Goal: Task Accomplishment & Management: Manage account settings

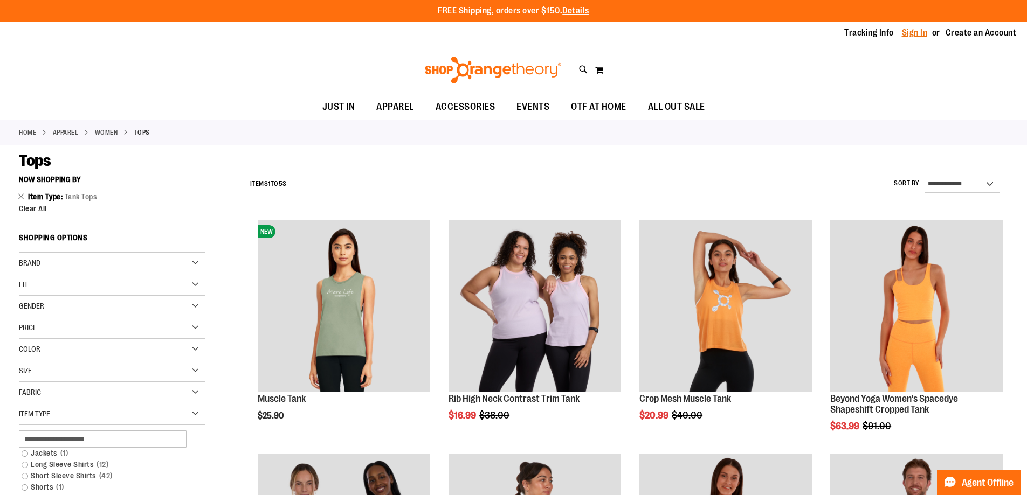
click at [918, 30] on link "Sign In" at bounding box center [915, 33] width 26 height 12
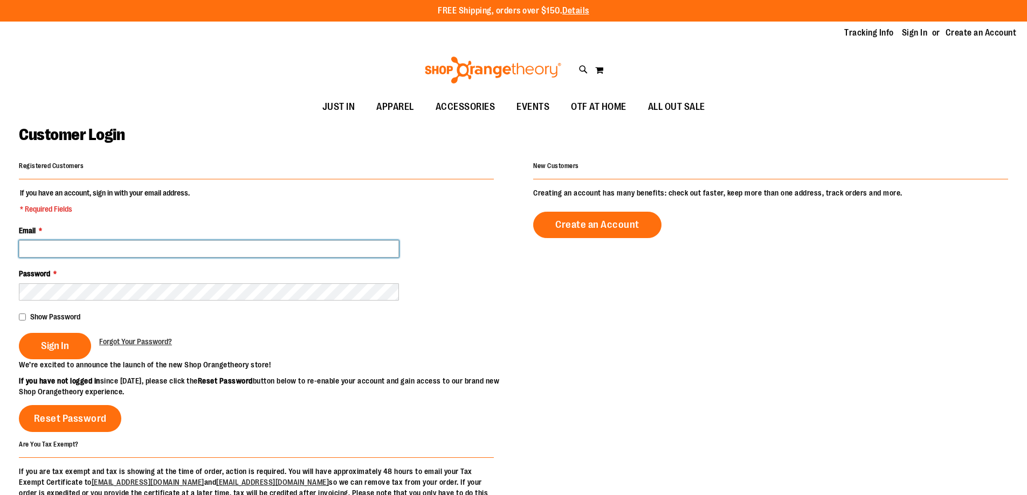
click at [171, 255] on input "Email *" at bounding box center [209, 248] width 380 height 17
type input "**********"
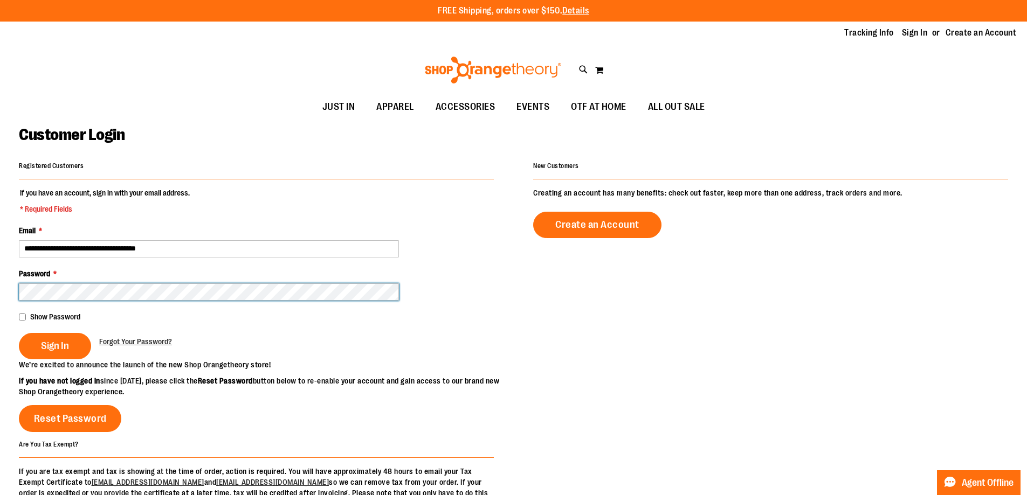
click at [19, 333] on button "Sign In" at bounding box center [55, 346] width 72 height 26
